Goal: Entertainment & Leisure: Consume media (video, audio)

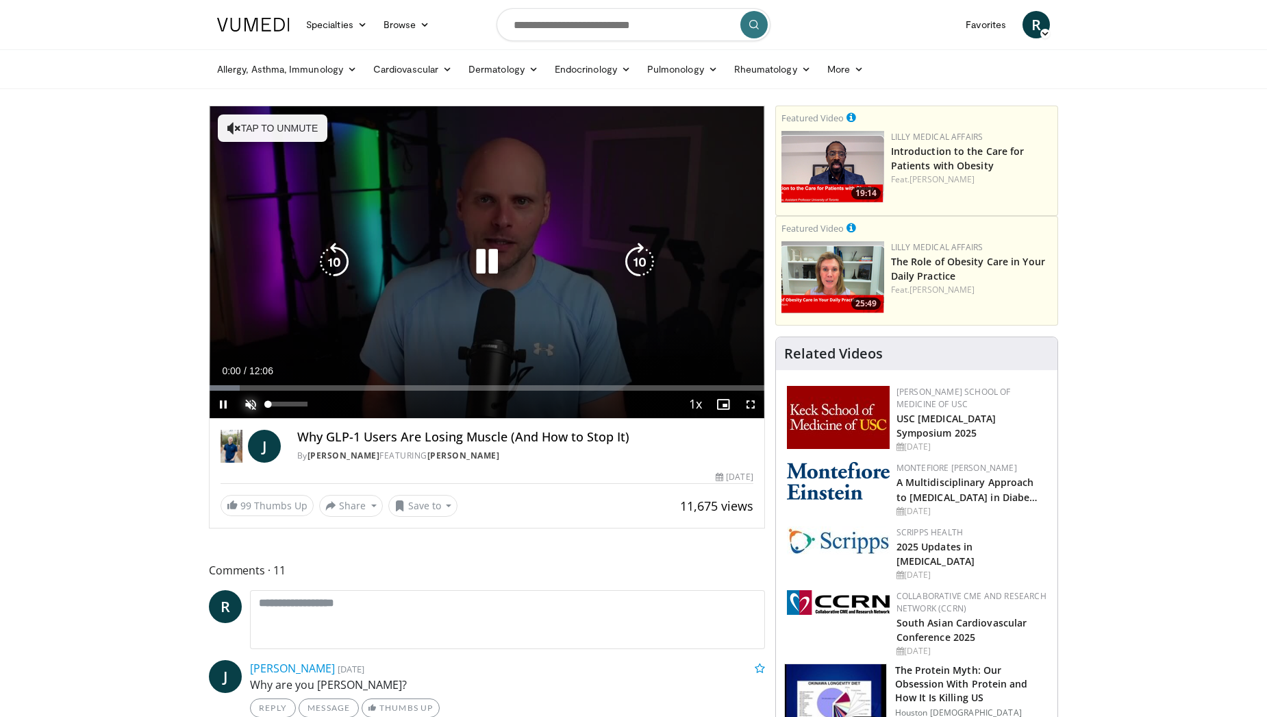
click at [251, 397] on span "Video Player" at bounding box center [250, 404] width 27 height 27
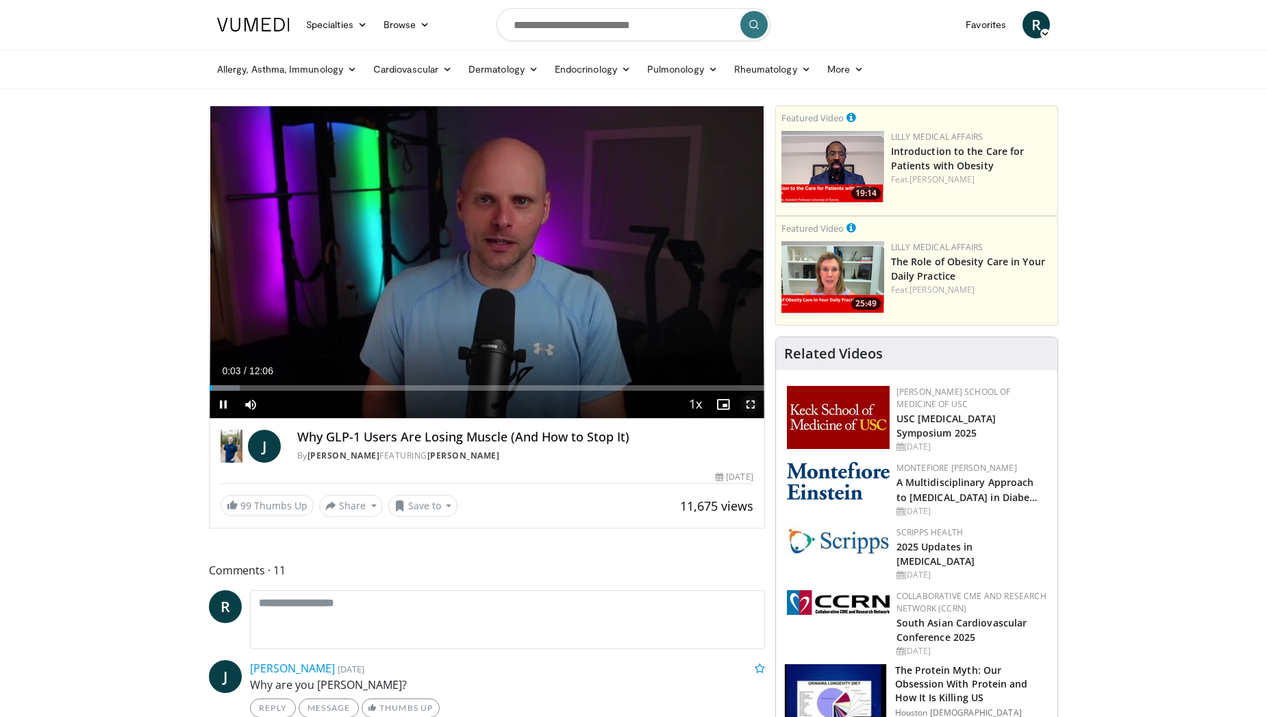
click at [757, 407] on span "Video Player" at bounding box center [750, 404] width 27 height 27
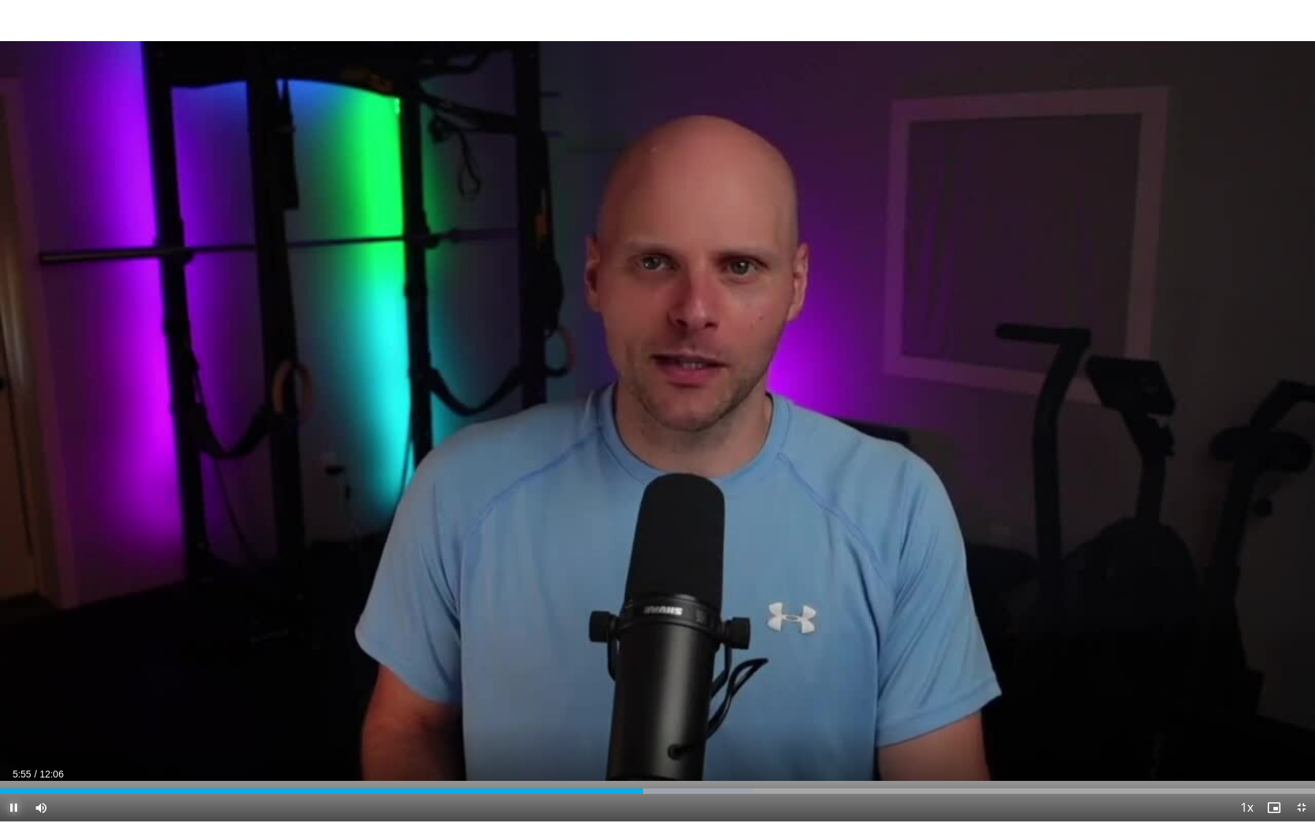
click at [8, 716] on span "Video Player" at bounding box center [13, 807] width 27 height 27
click at [14, 716] on span "Video Player" at bounding box center [13, 807] width 27 height 27
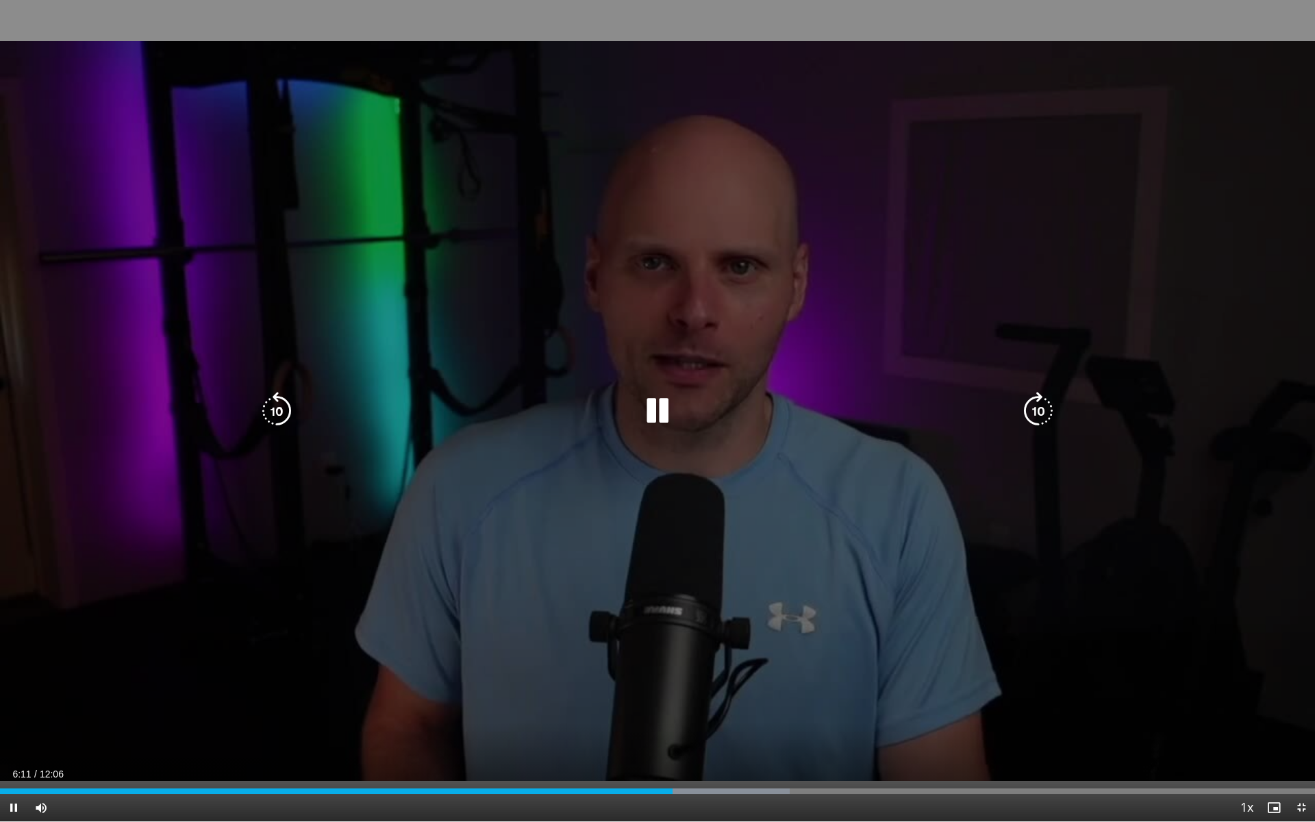
click at [271, 411] on icon "Video Player" at bounding box center [277, 411] width 38 height 38
click at [271, 410] on icon "Video Player" at bounding box center [277, 411] width 38 height 38
click at [276, 410] on icon "Video Player" at bounding box center [277, 411] width 38 height 38
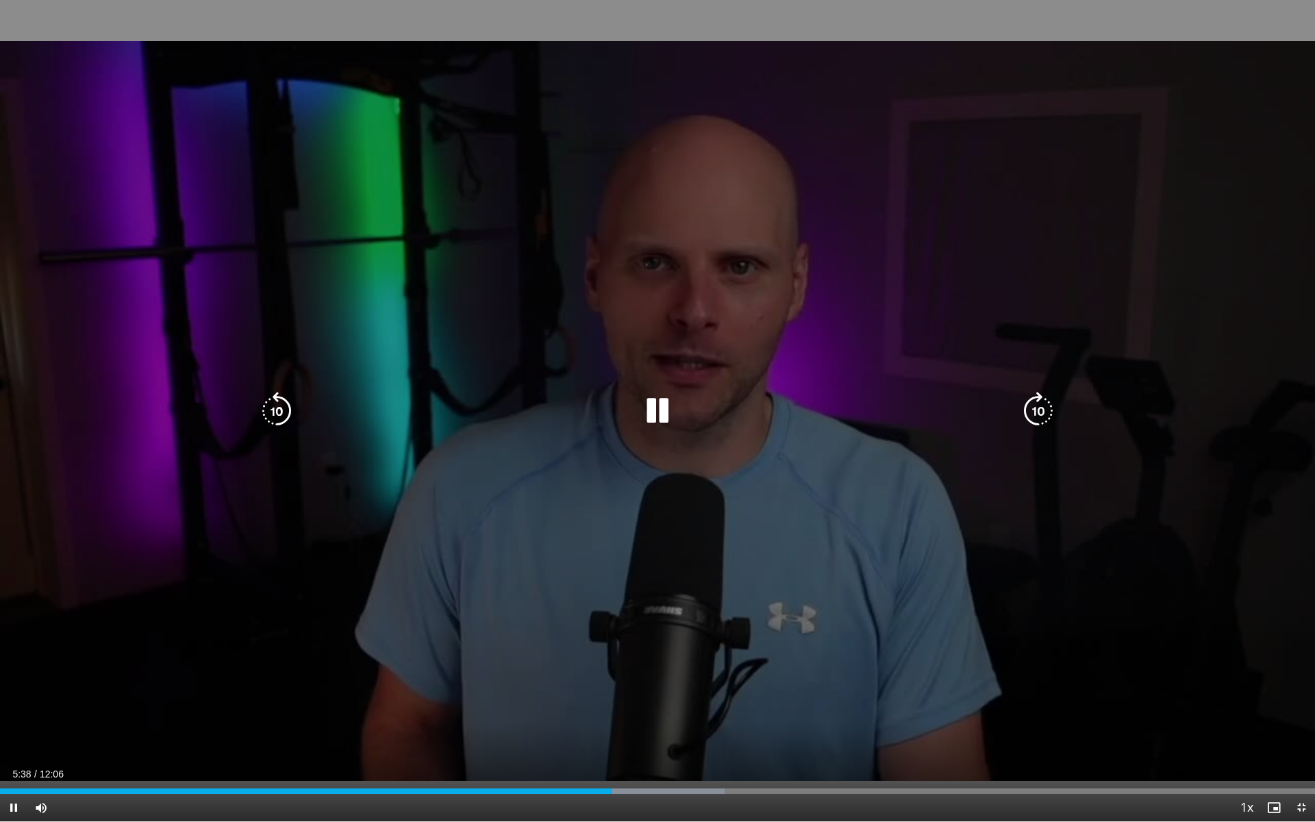
click at [672, 400] on icon "Video Player" at bounding box center [658, 411] width 38 height 38
click at [658, 415] on icon "Video Player" at bounding box center [658, 411] width 38 height 38
click at [668, 410] on icon "Video Player" at bounding box center [658, 411] width 38 height 38
click at [659, 412] on icon "Video Player" at bounding box center [658, 411] width 38 height 38
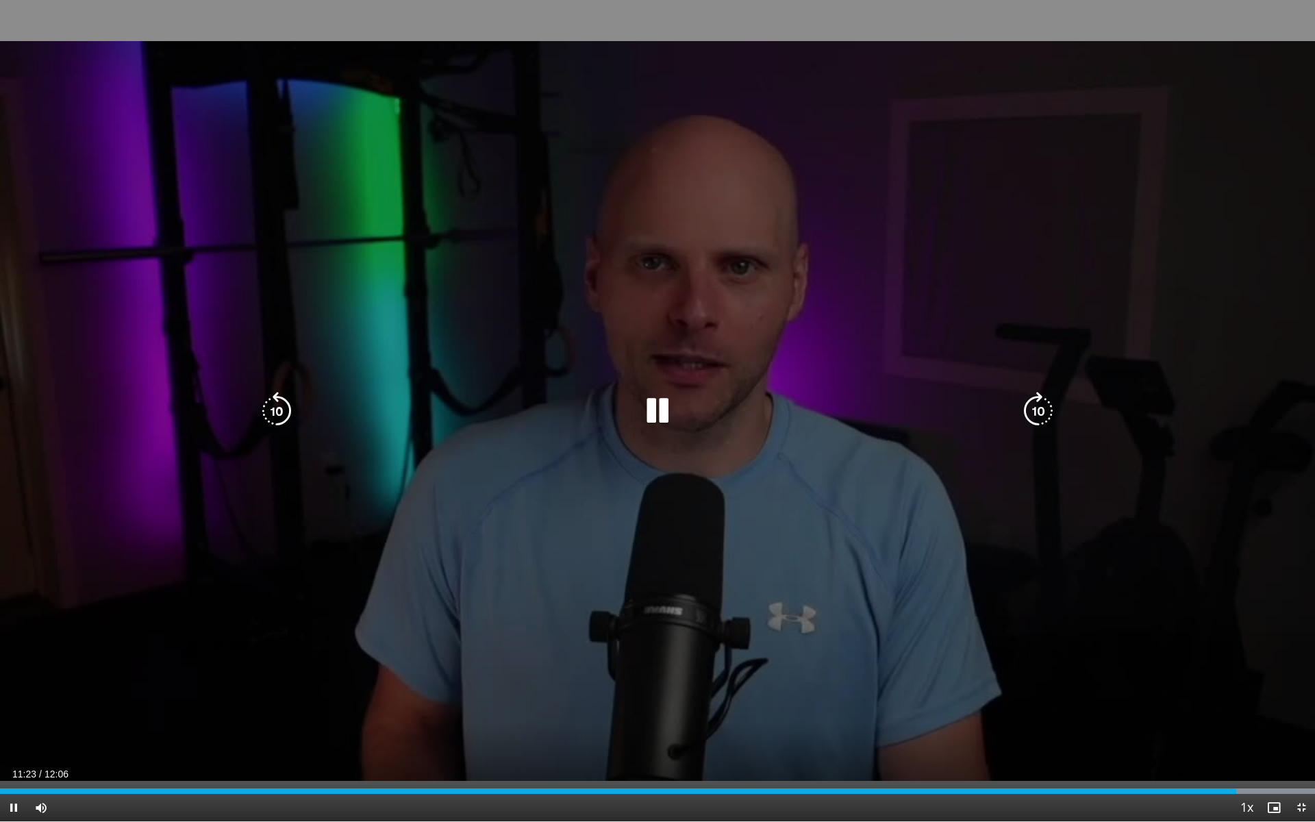
click at [645, 406] on icon "Video Player" at bounding box center [658, 411] width 38 height 38
drag, startPoint x: 667, startPoint y: 405, endPoint x: 658, endPoint y: 410, distance: 11.0
click at [663, 407] on icon "Video Player" at bounding box center [658, 411] width 38 height 38
